Goal: Information Seeking & Learning: Check status

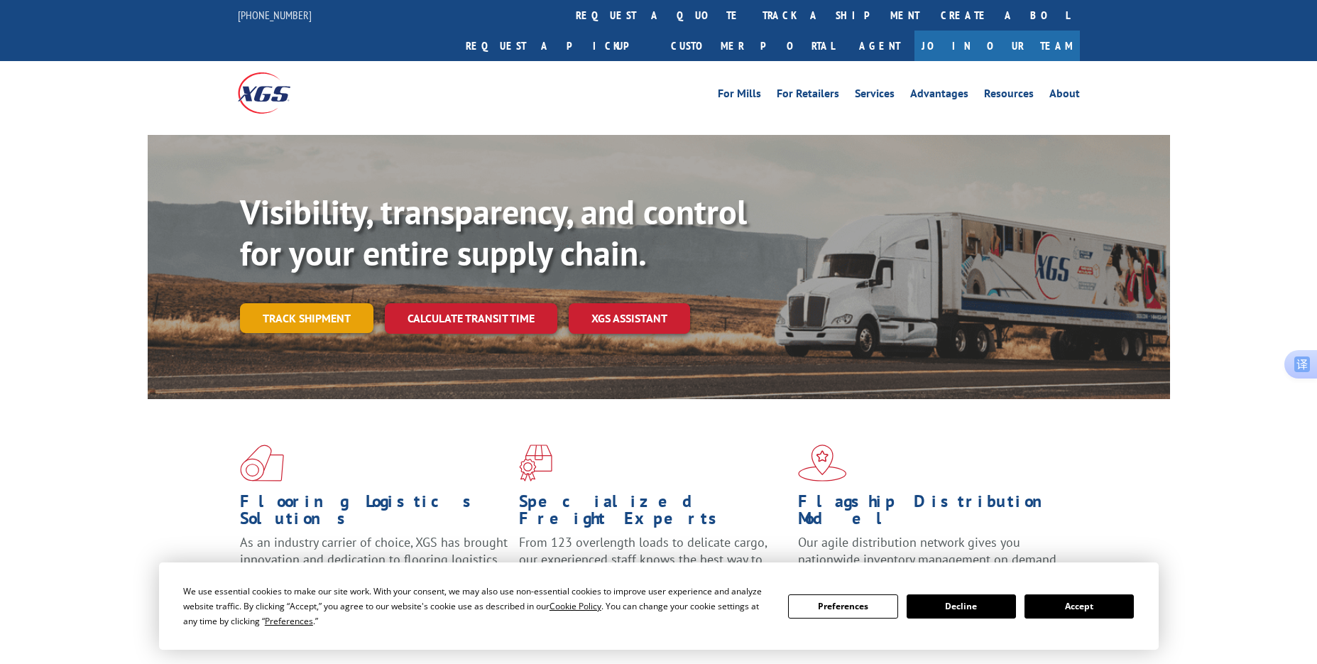
click at [263, 303] on link "Track shipment" at bounding box center [307, 318] width 134 height 30
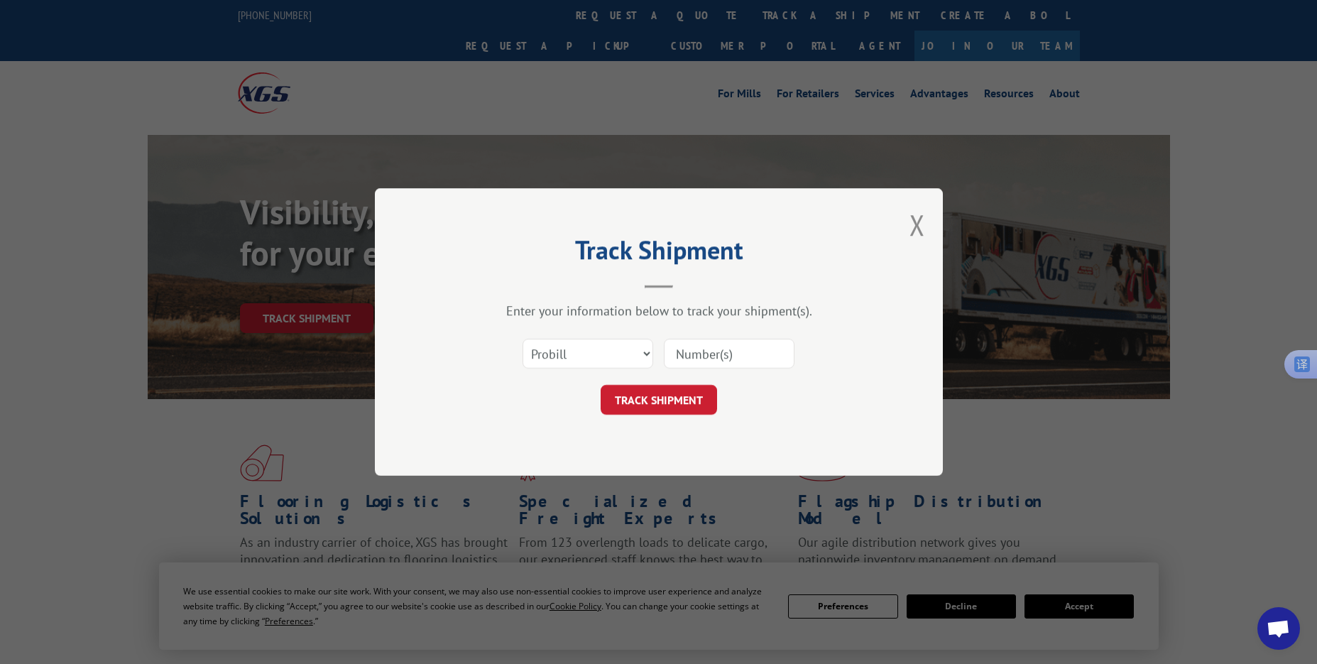
click at [685, 356] on input at bounding box center [729, 354] width 131 height 30
paste input "17501753"
type input "17501753"
click at [664, 392] on button "TRACK SHIPMENT" at bounding box center [659, 400] width 116 height 30
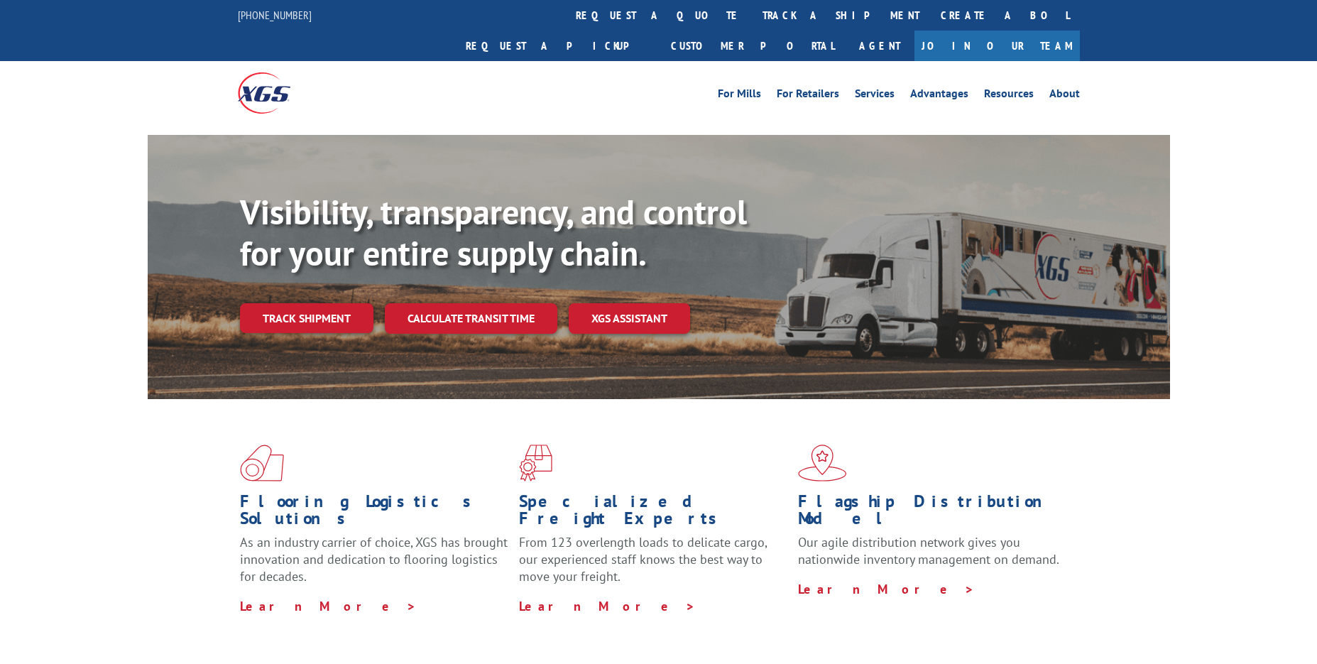
click at [311, 303] on link "Track shipment" at bounding box center [307, 318] width 134 height 30
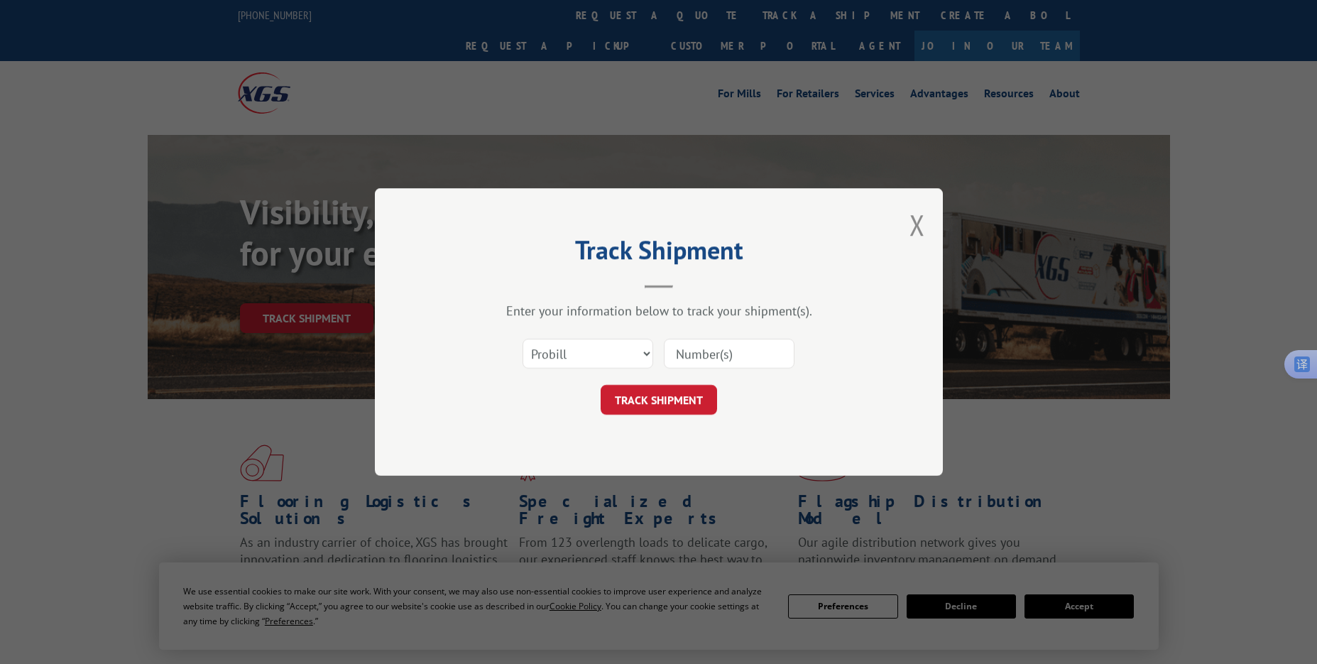
drag, startPoint x: 732, startPoint y: 350, endPoint x: 718, endPoint y: 366, distance: 21.1
click at [732, 350] on input at bounding box center [729, 354] width 131 height 30
paste input "17496949"
type input "17496949"
click at [642, 403] on button "TRACK SHIPMENT" at bounding box center [659, 400] width 116 height 30
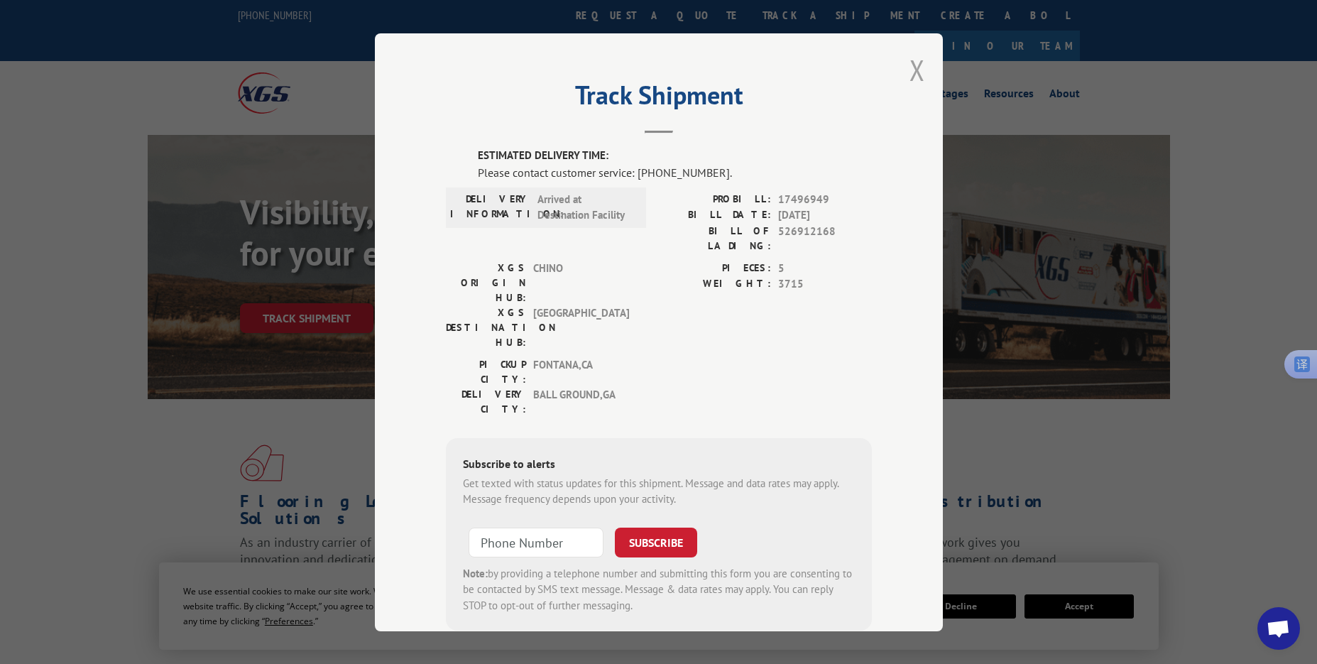
click at [910, 75] on button "Close modal" at bounding box center [918, 70] width 16 height 38
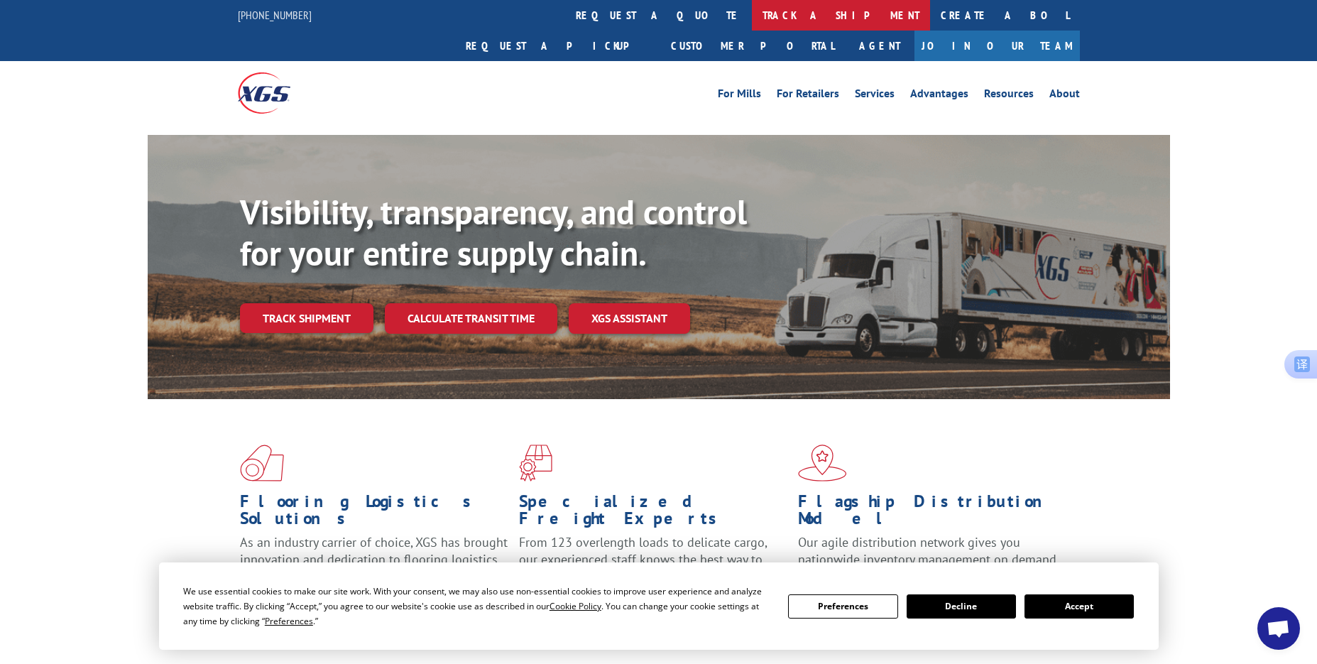
click at [752, 11] on link "track a shipment" at bounding box center [841, 15] width 178 height 31
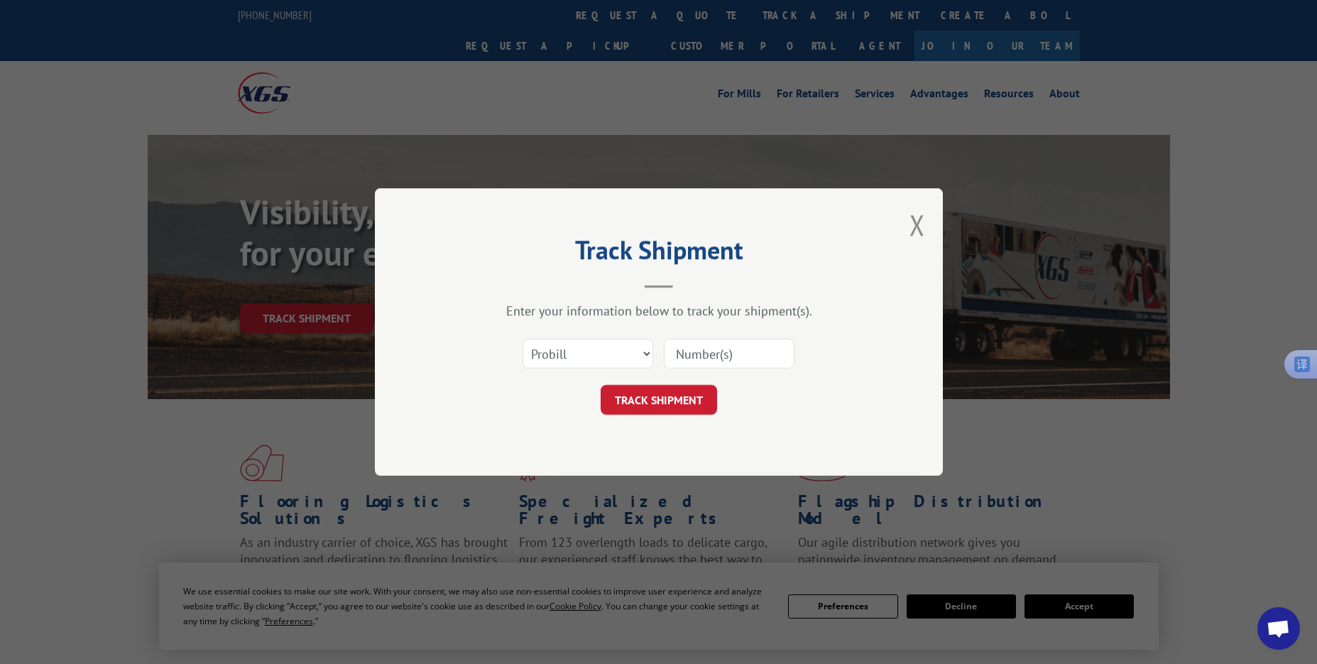
click at [737, 361] on input at bounding box center [729, 354] width 131 height 30
paste input "17409312"
type input "17409312"
drag, startPoint x: 733, startPoint y: 366, endPoint x: 660, endPoint y: 398, distance: 79.2
click at [660, 398] on button "TRACK SHIPMENT" at bounding box center [659, 400] width 116 height 30
